Goal: Check status

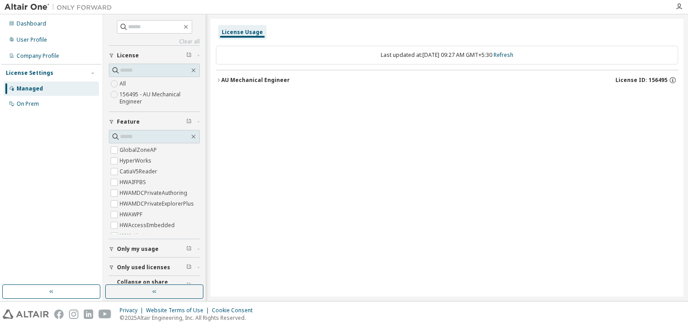
drag, startPoint x: 219, startPoint y: 78, endPoint x: 288, endPoint y: 137, distance: 90.9
click at [218, 78] on icon "button" at bounding box center [218, 80] width 5 height 5
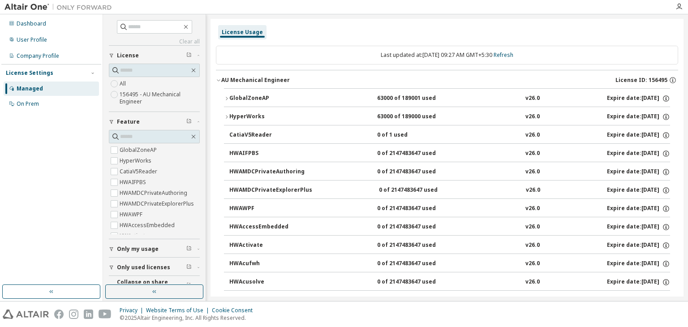
click at [228, 99] on icon "button" at bounding box center [226, 98] width 5 height 5
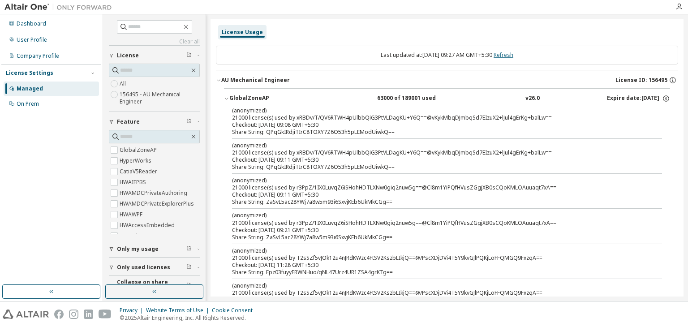
click at [514, 57] on link "Refresh" at bounding box center [504, 55] width 20 height 8
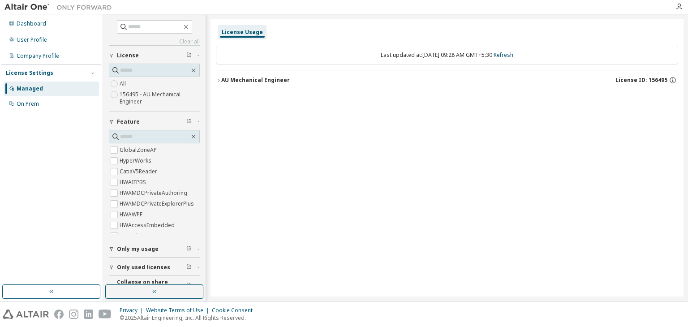
drag, startPoint x: 219, startPoint y: 79, endPoint x: 220, endPoint y: 86, distance: 7.3
click at [219, 79] on icon "button" at bounding box center [218, 80] width 5 height 5
click at [220, 81] on icon "button" at bounding box center [218, 80] width 5 height 5
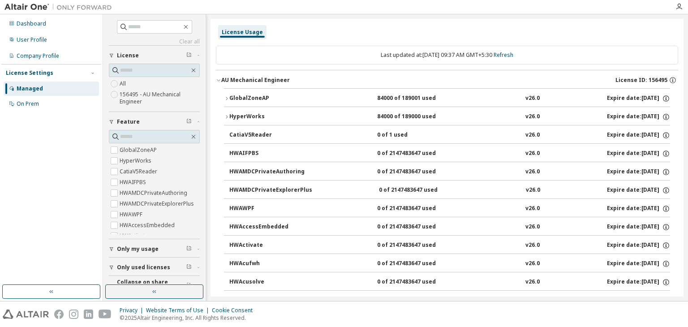
click at [225, 99] on icon "button" at bounding box center [226, 98] width 5 height 5
